Goal: Task Accomplishment & Management: Manage account settings

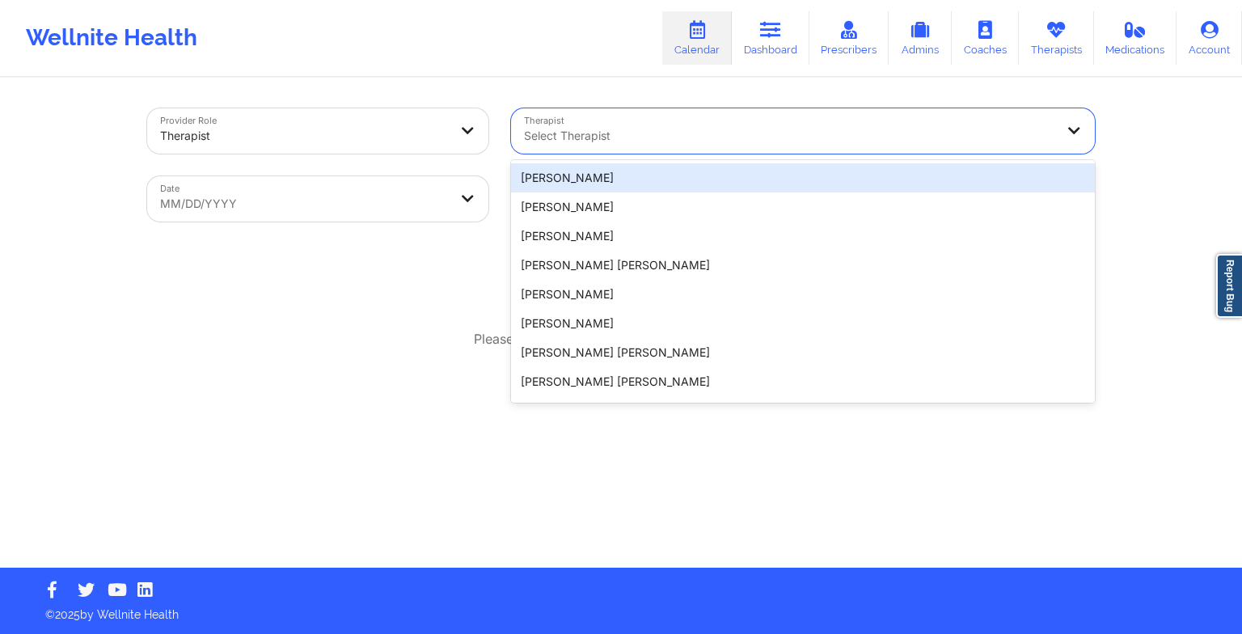
click at [577, 136] on div at bounding box center [789, 135] width 530 height 19
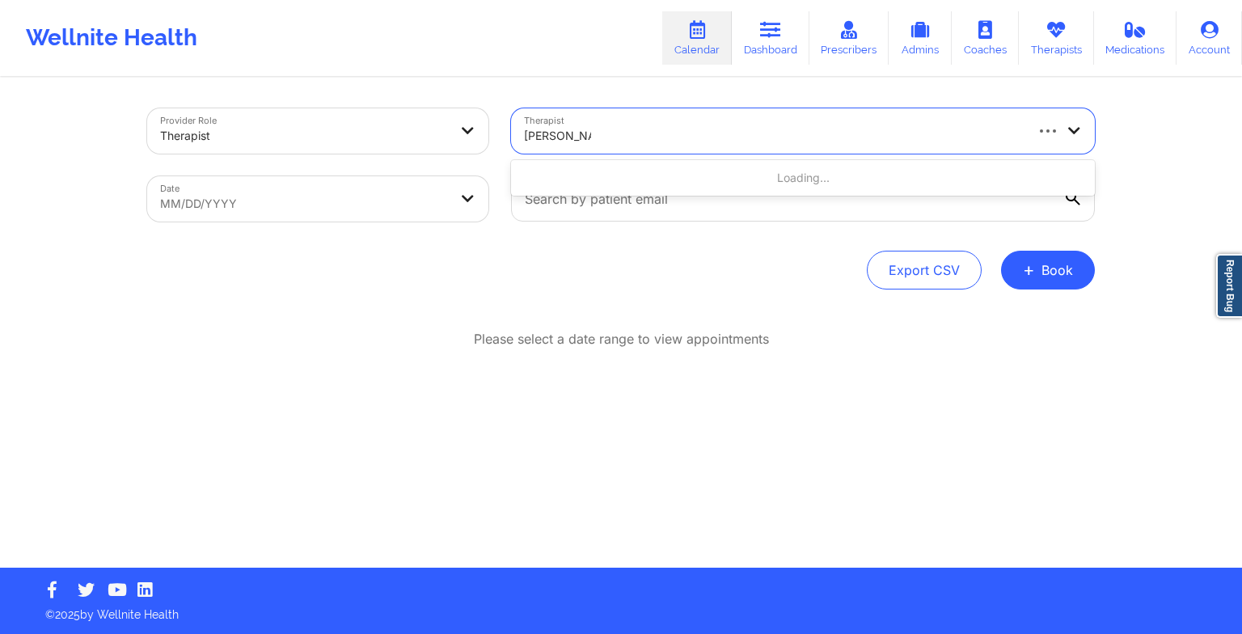
type input "[PERSON_NAME]"
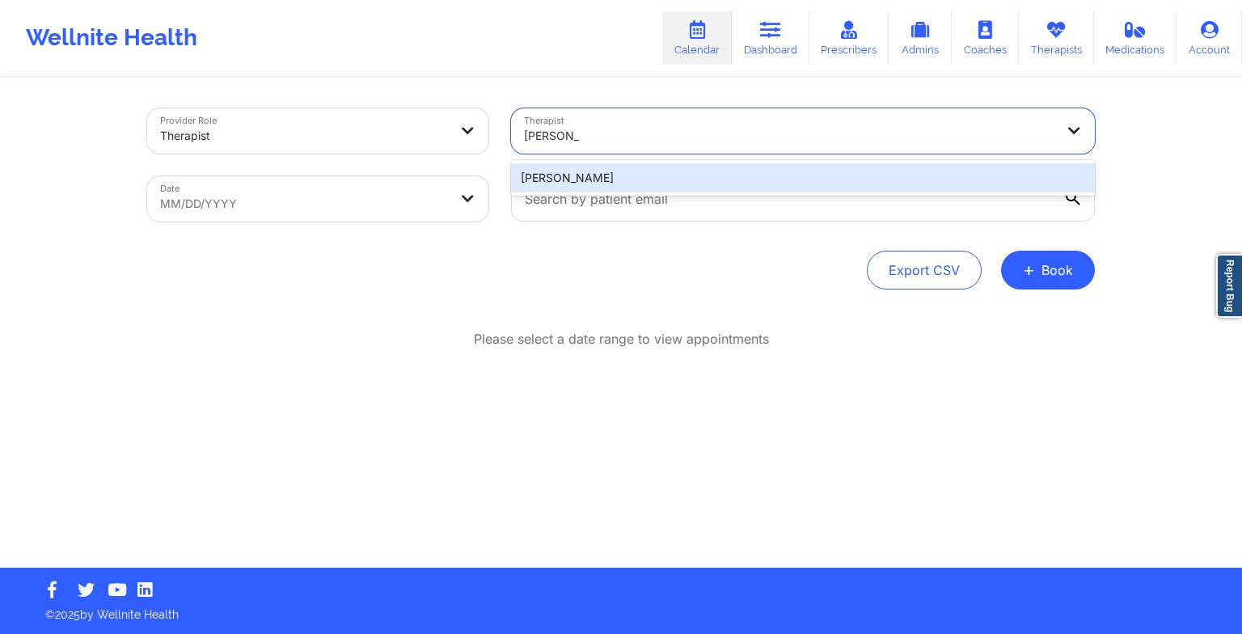
click at [595, 181] on div "[PERSON_NAME]" at bounding box center [803, 177] width 584 height 29
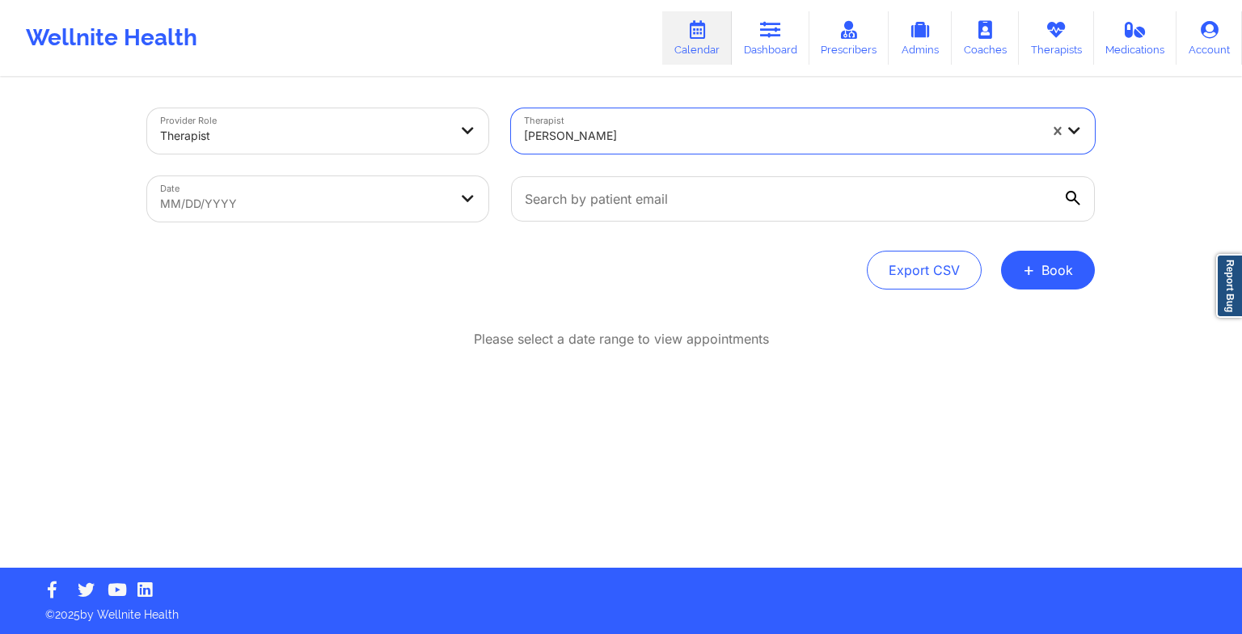
select select "2025-8"
select select "2025-9"
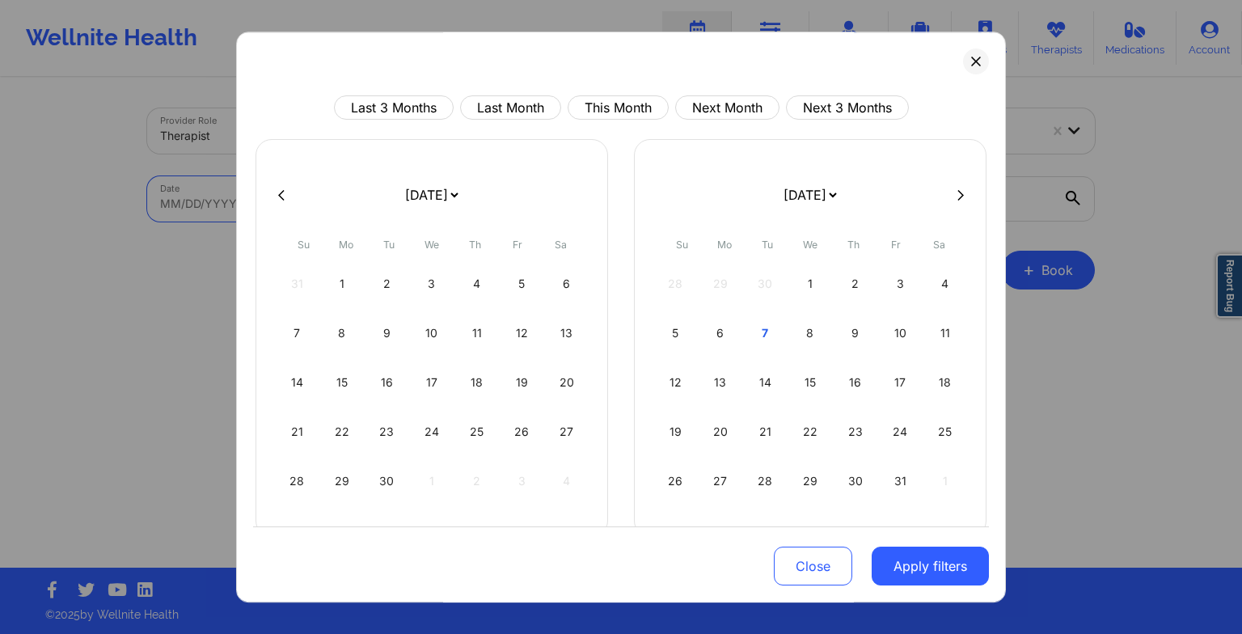
click at [435, 205] on body "Wellnite Health Calendar Dashboard Prescribers Admins Coaches Therapists Medica…" at bounding box center [621, 317] width 1242 height 634
click at [744, 336] on div "7" at bounding box center [764, 332] width 41 height 45
select select "2025-9"
select select "2025-10"
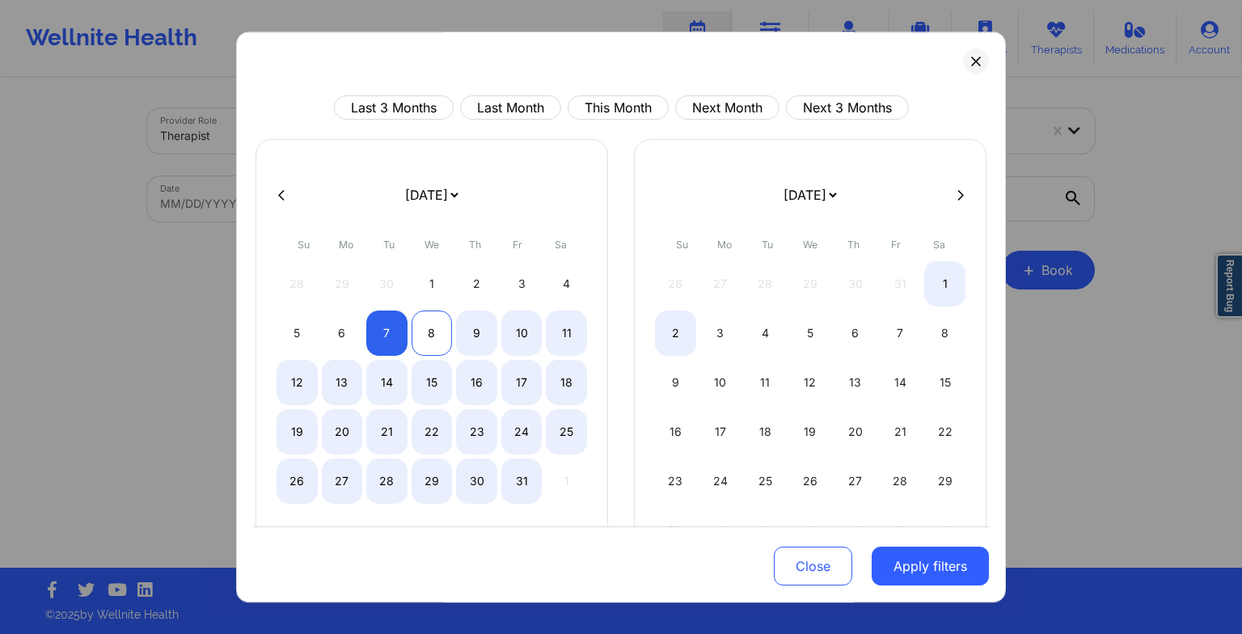
select select "2025-9"
select select "2025-10"
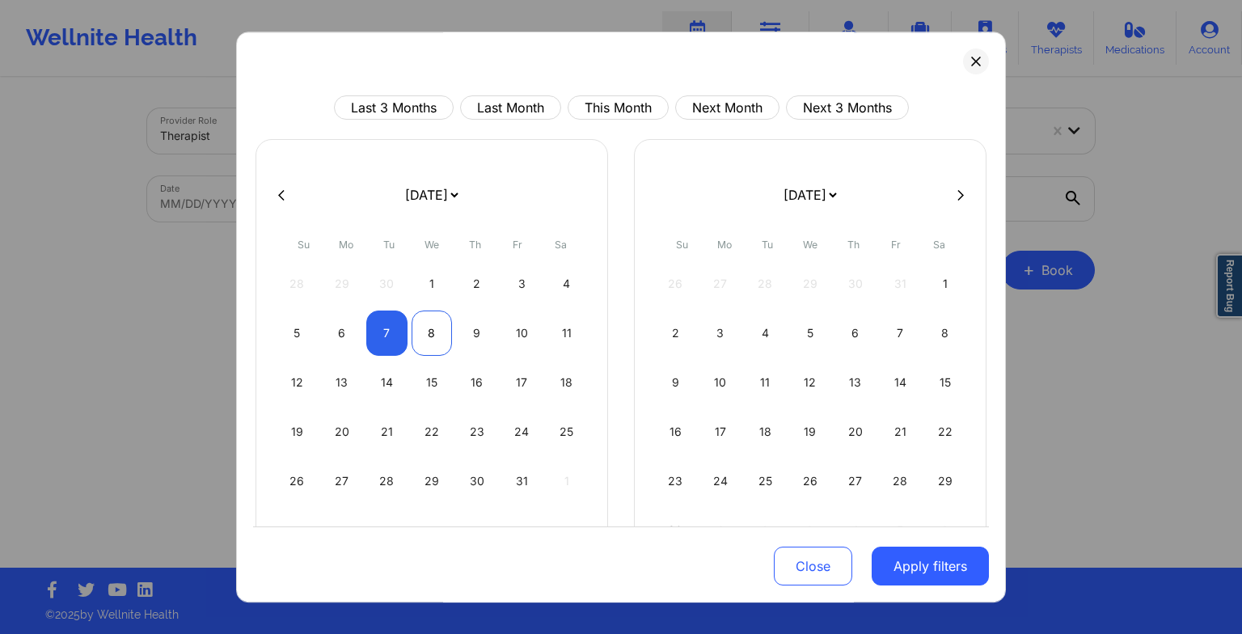
select select "2025-9"
select select "2025-10"
click at [430, 333] on div "8" at bounding box center [431, 332] width 41 height 45
select select "2025-9"
select select "2025-10"
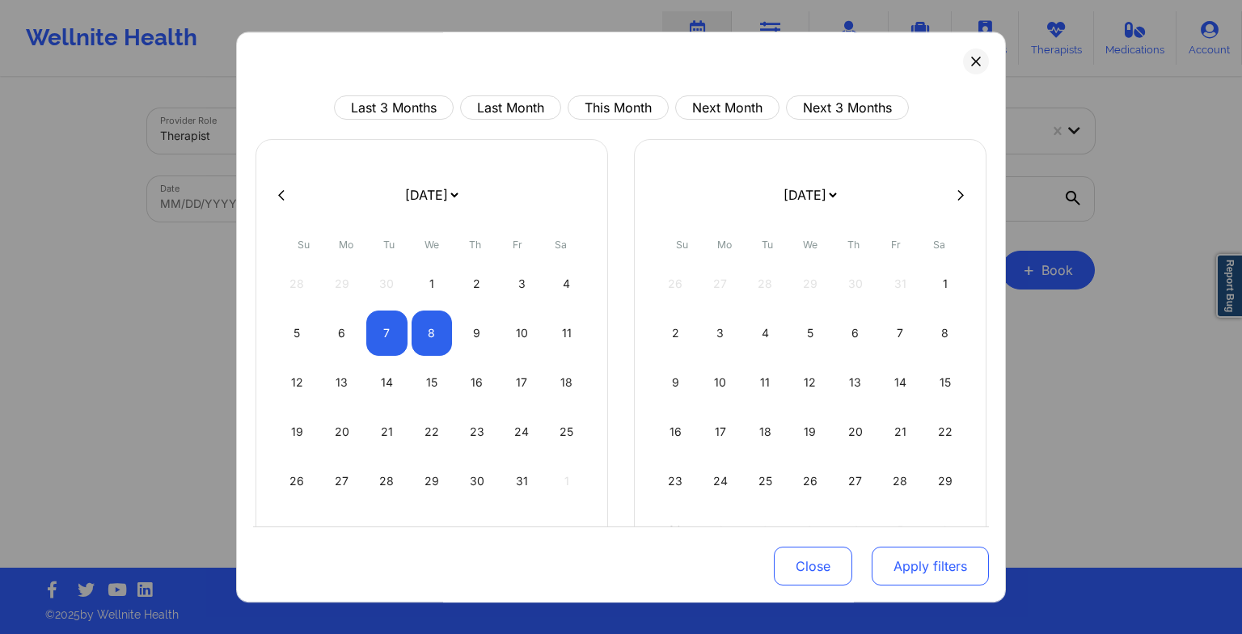
click at [928, 579] on button "Apply filters" at bounding box center [929, 565] width 117 height 39
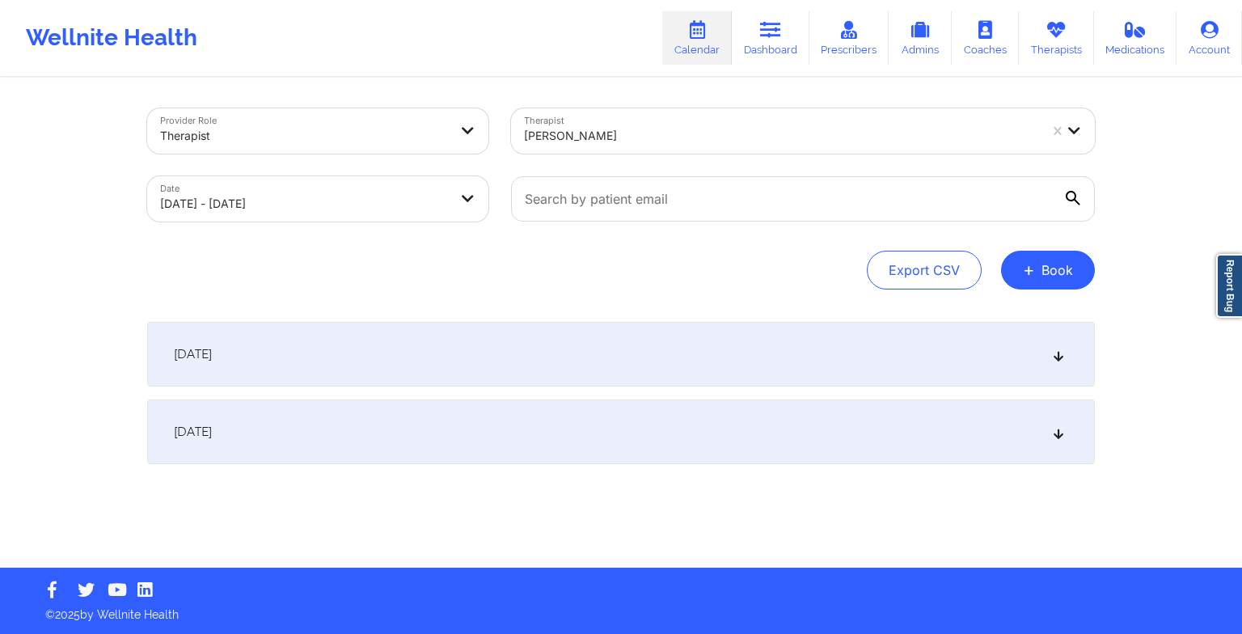
click at [685, 349] on div "[DATE]" at bounding box center [620, 354] width 947 height 65
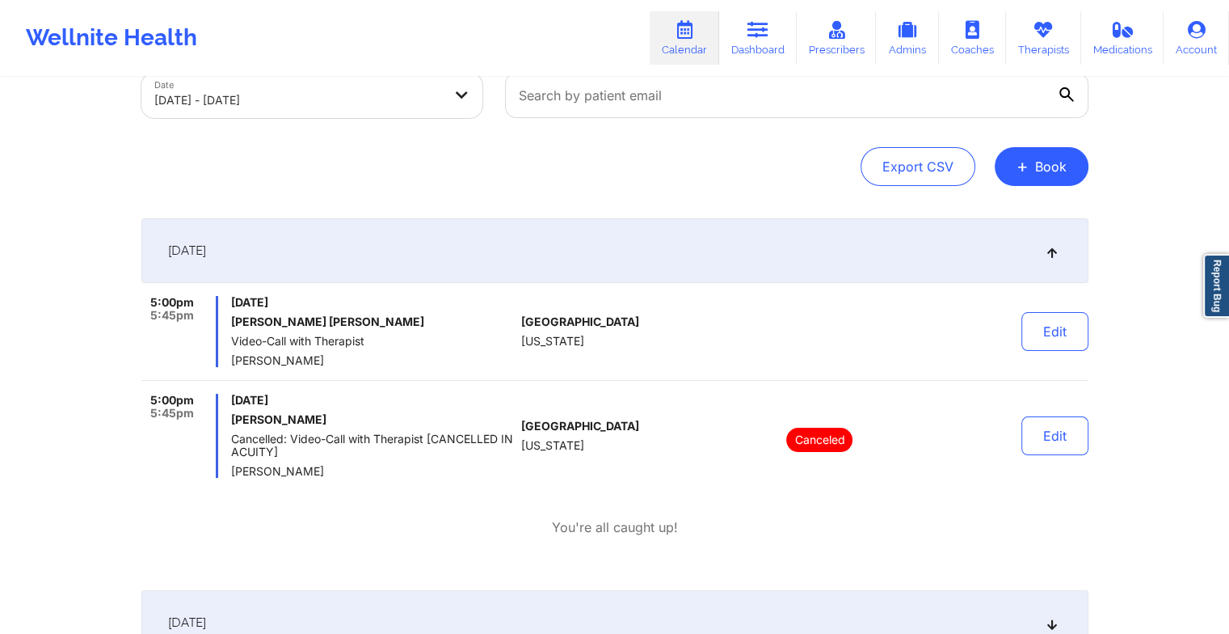
scroll to position [103, 0]
click at [1051, 337] on button "Edit" at bounding box center [1055, 331] width 67 height 39
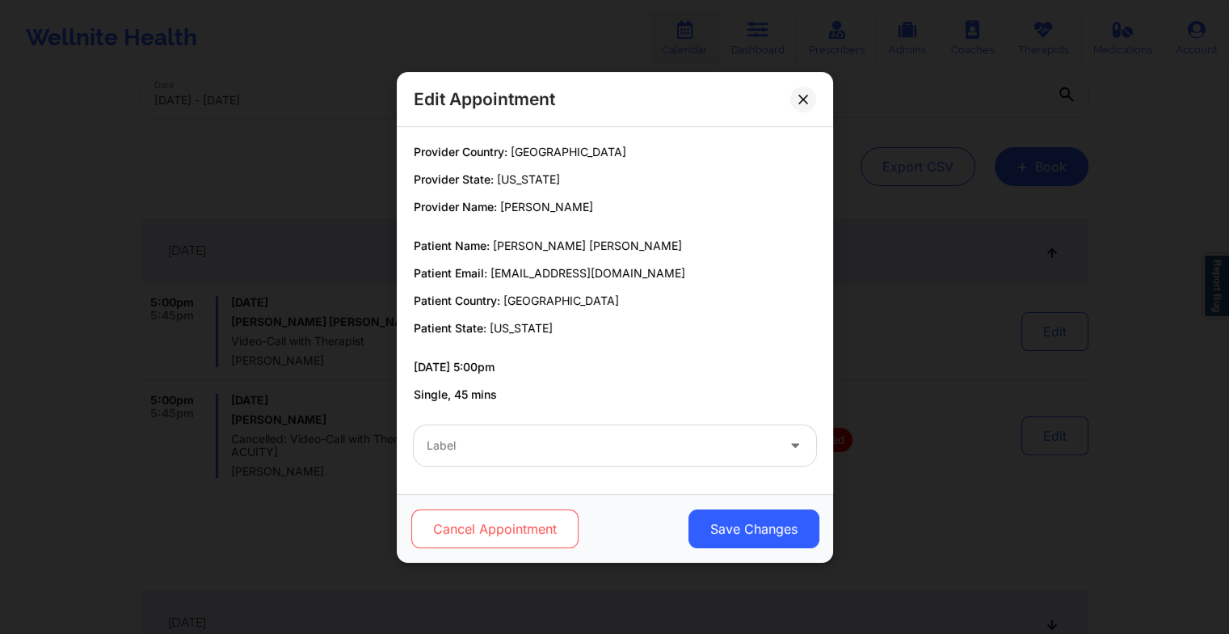
click at [500, 526] on button "Cancel Appointment" at bounding box center [494, 528] width 167 height 39
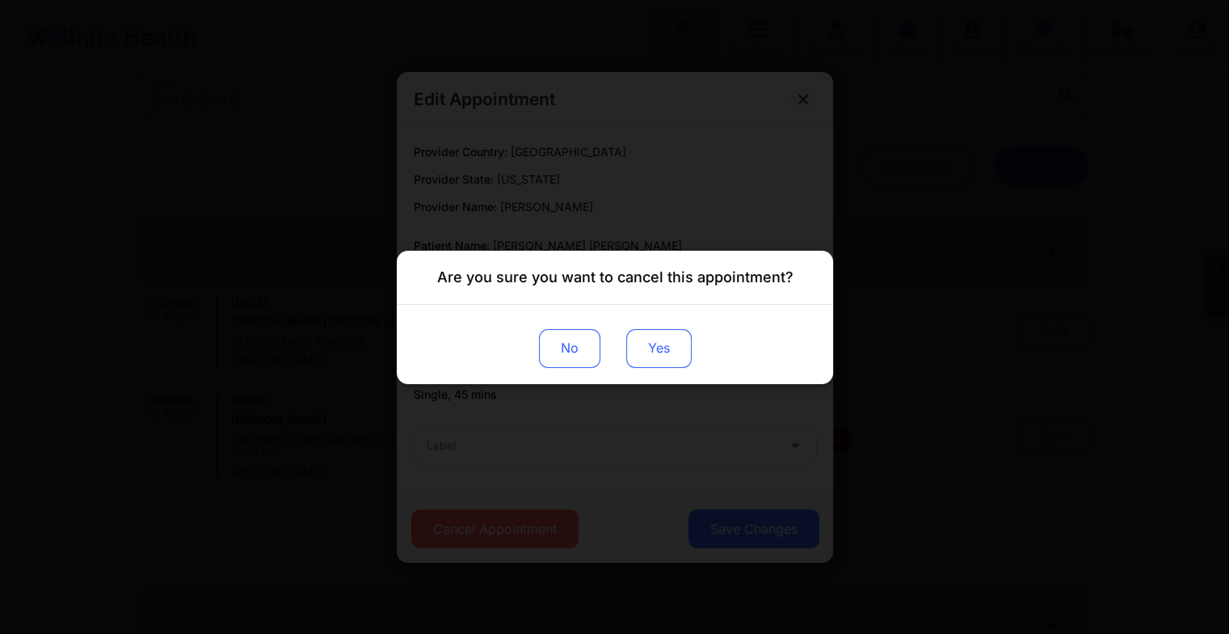
click at [655, 356] on button "Yes" at bounding box center [658, 347] width 65 height 39
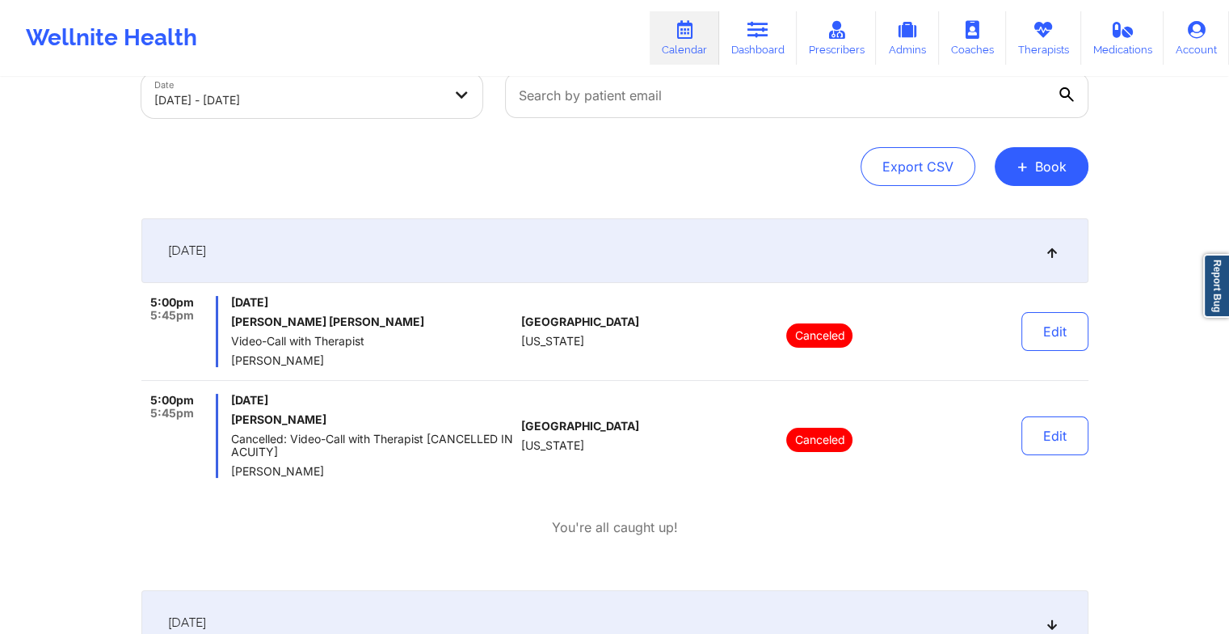
click at [681, 55] on link "Calendar" at bounding box center [685, 37] width 70 height 53
